Goal: Navigation & Orientation: Find specific page/section

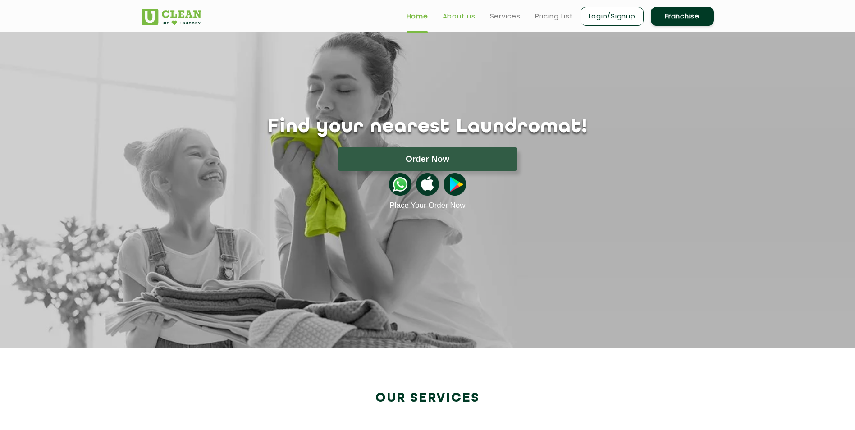
click at [460, 17] on link "About us" at bounding box center [459, 16] width 33 height 11
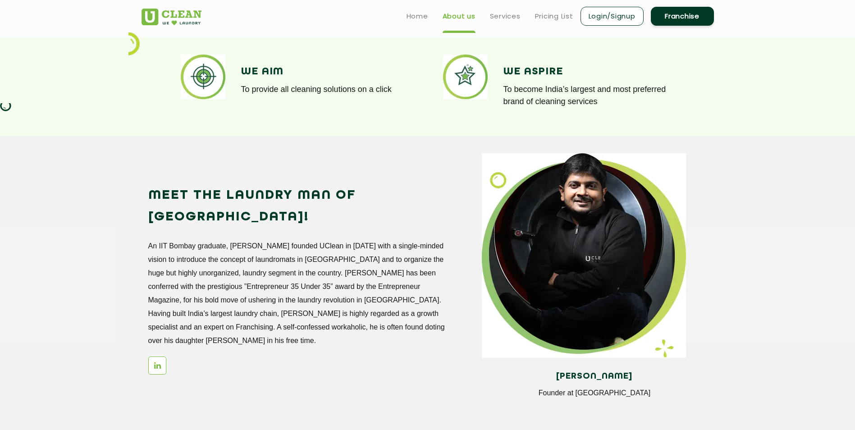
scroll to position [584, 0]
